Goal: Complete application form

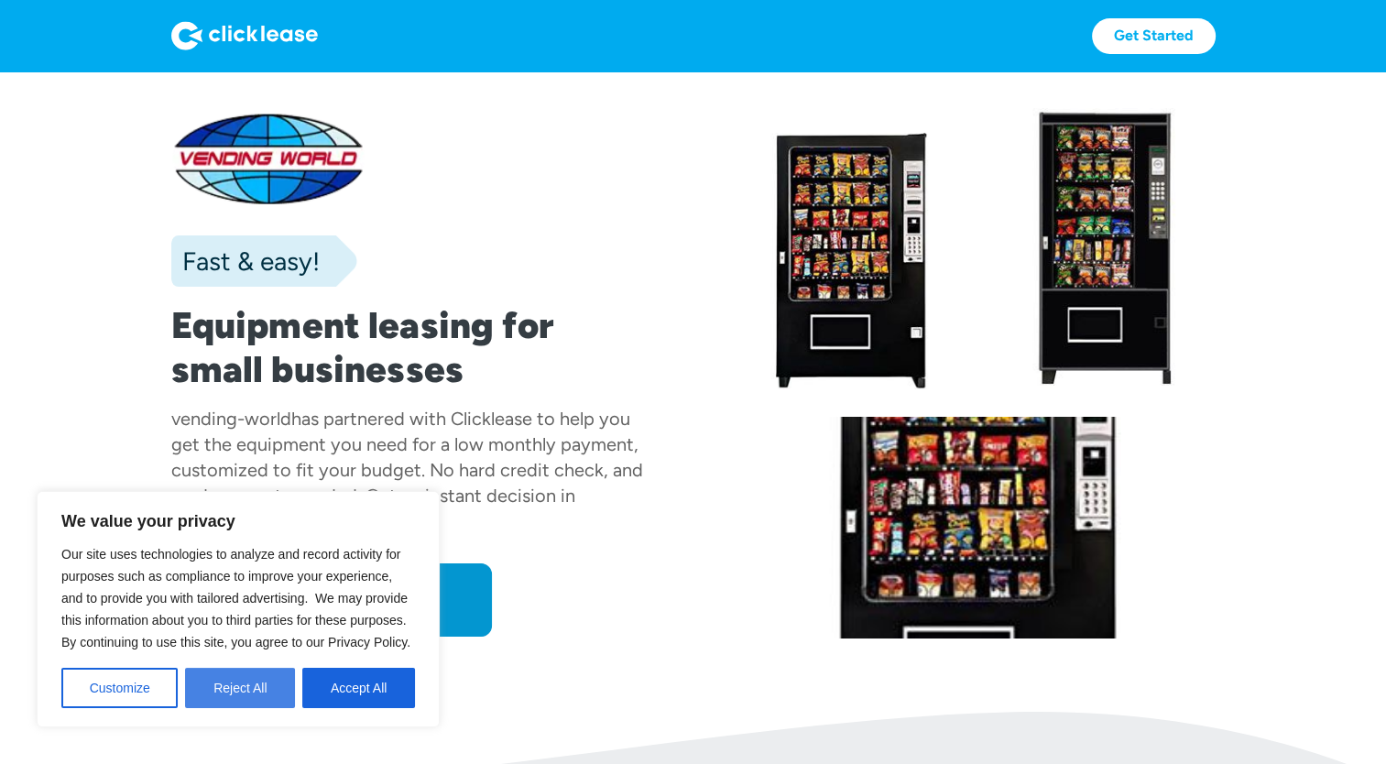
click at [257, 684] on button "Reject All" at bounding box center [240, 688] width 110 height 40
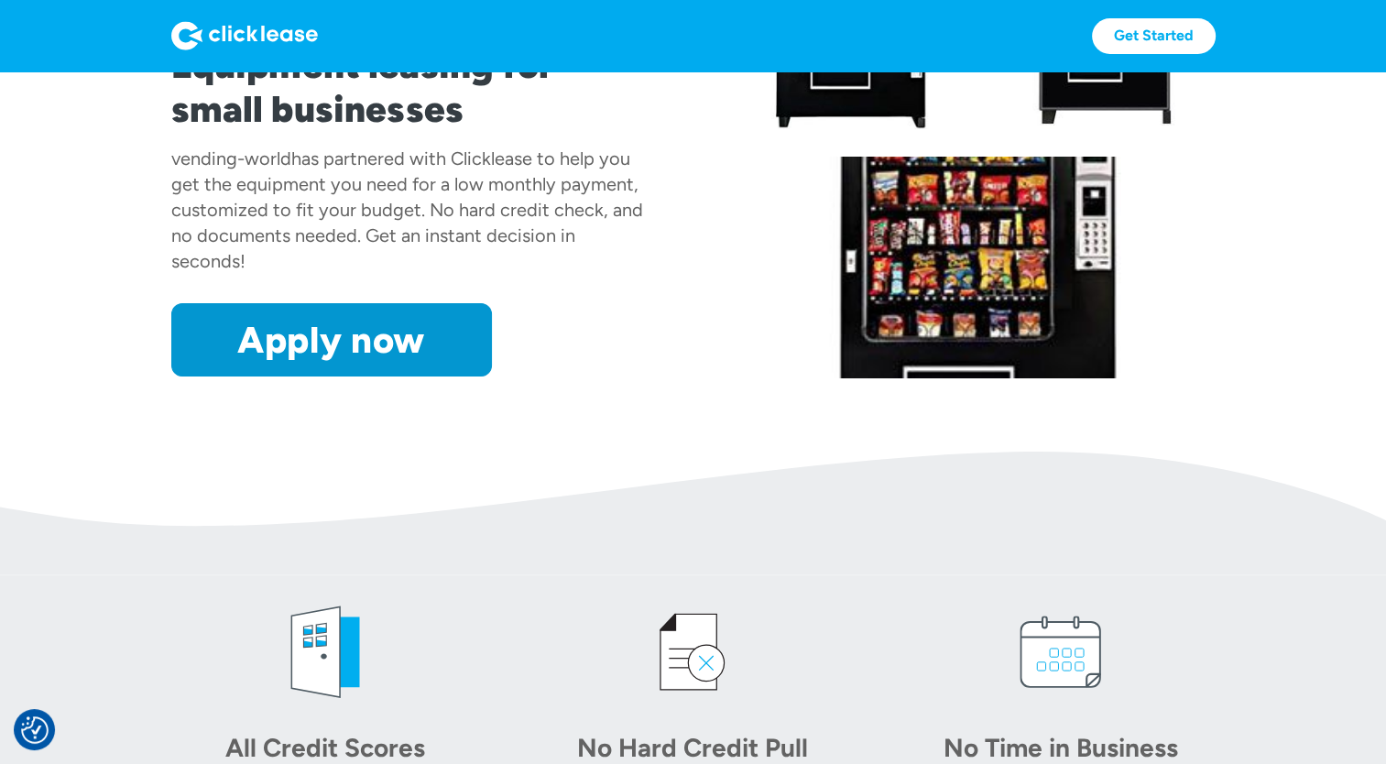
scroll to position [255, 0]
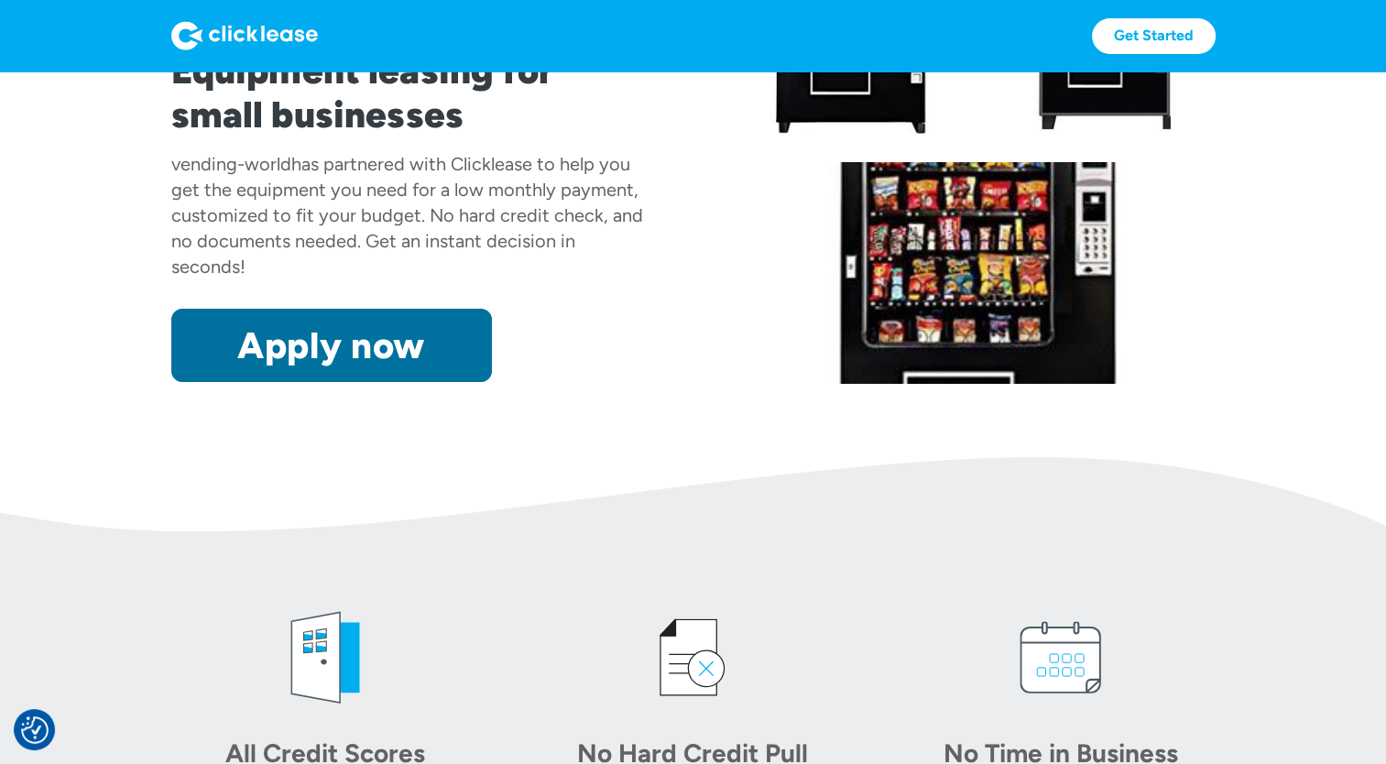
click at [323, 335] on link "Apply now" at bounding box center [331, 345] width 321 height 73
